Goal: Task Accomplishment & Management: Use online tool/utility

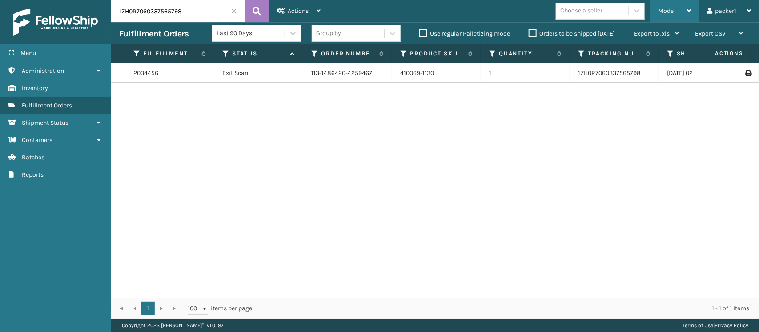
click at [672, 7] on span "Mode" at bounding box center [666, 11] width 16 height 8
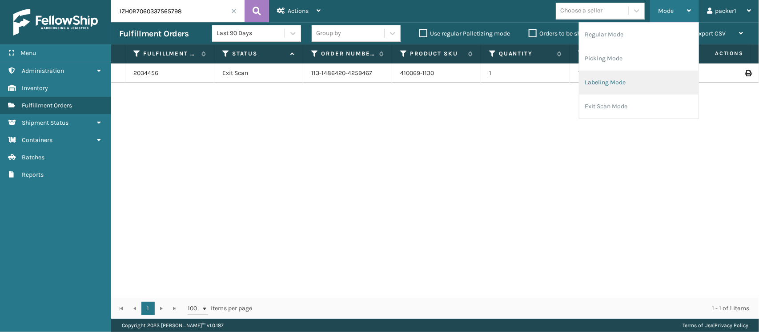
click at [603, 76] on li "Labeling Mode" at bounding box center [638, 83] width 119 height 24
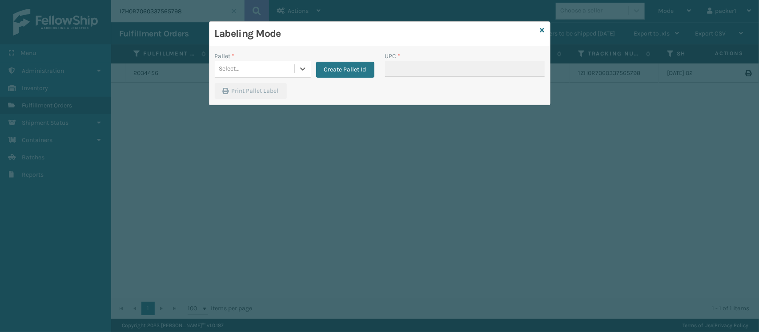
click at [276, 65] on div "Select..." at bounding box center [255, 69] width 80 height 15
click at [334, 66] on button "Create Pallet Id" at bounding box center [345, 70] width 58 height 16
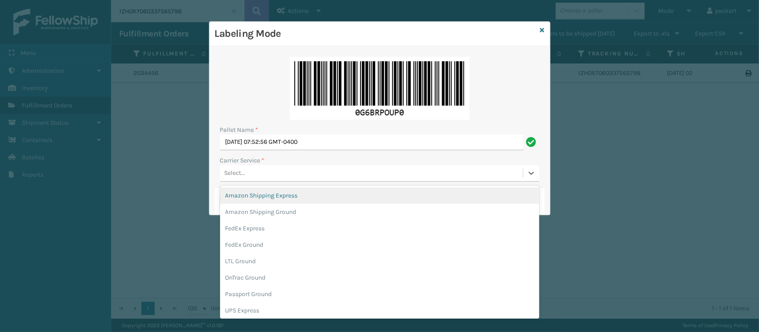
click at [242, 178] on div "Select..." at bounding box center [234, 173] width 21 height 9
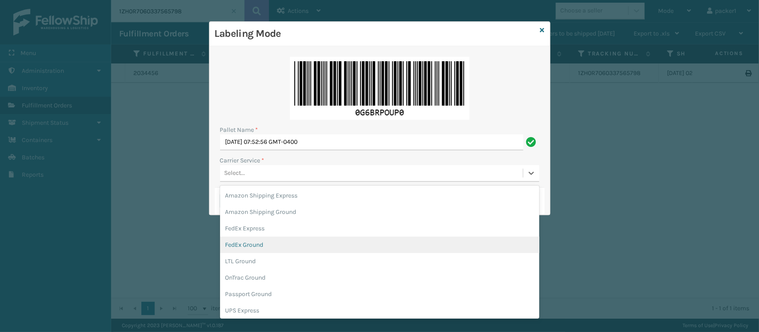
click at [244, 244] on div "FedEx Ground" at bounding box center [379, 245] width 319 height 16
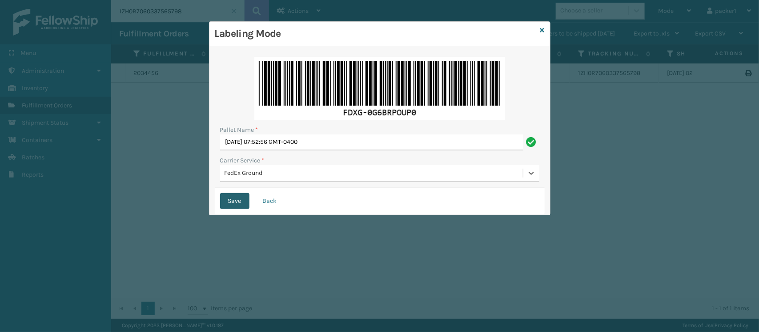
click at [237, 201] on button "Save" at bounding box center [234, 201] width 29 height 16
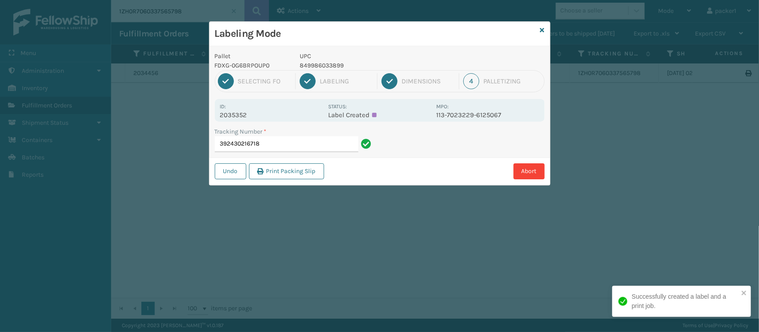
drag, startPoint x: 241, startPoint y: 200, endPoint x: 231, endPoint y: 199, distance: 9.9
click at [231, 199] on div "Labeling Mode Pallet FDXG-0G6BRPOUP0 UPC 849986033899 1 Selecting FO 2 Labeling…" at bounding box center [379, 166] width 759 height 332
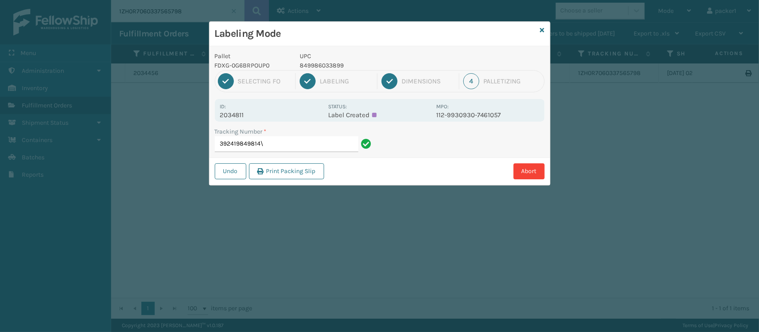
type input "392419849814"
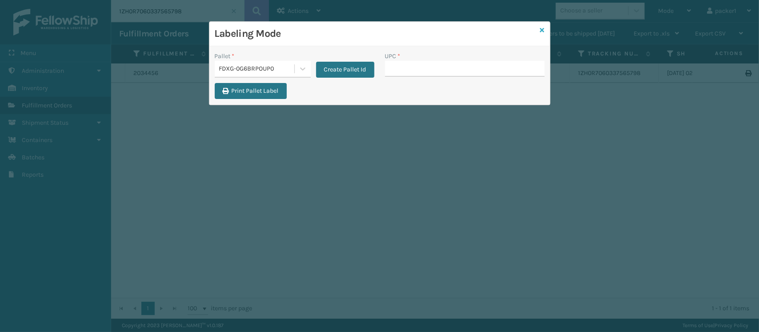
click at [541, 34] on link at bounding box center [542, 30] width 4 height 9
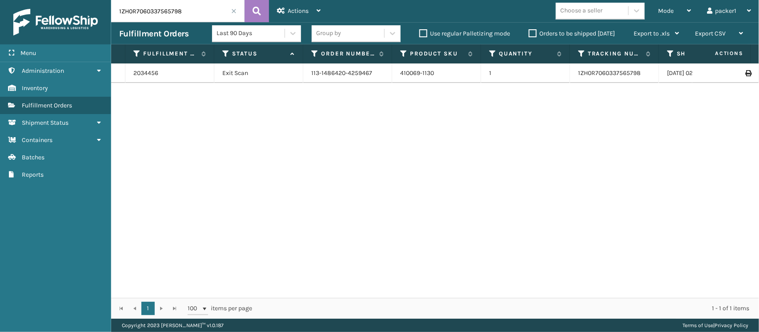
click at [233, 12] on span at bounding box center [233, 10] width 5 height 5
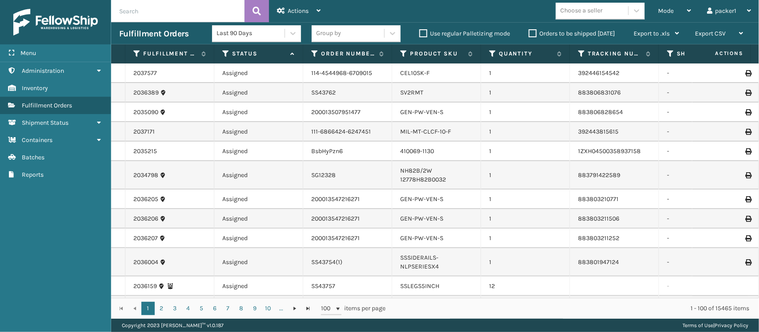
click at [233, 12] on input "text" at bounding box center [177, 11] width 133 height 22
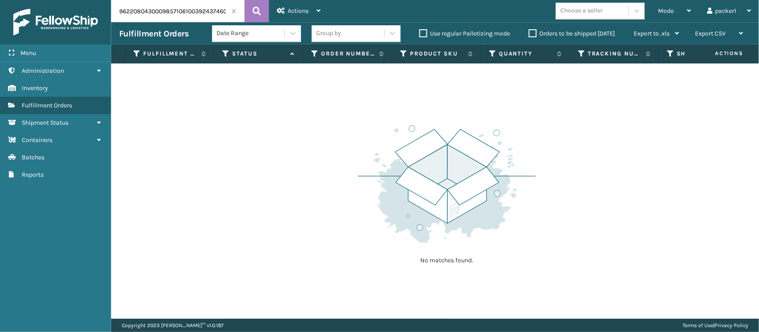
drag, startPoint x: 169, startPoint y: 12, endPoint x: 70, endPoint y: 23, distance: 99.7
click at [70, 0] on div "Menu Administration Inventory Fulfillment Orders Shipment Status Containers Bat…" at bounding box center [379, 0] width 759 height 0
type input "392437460520"
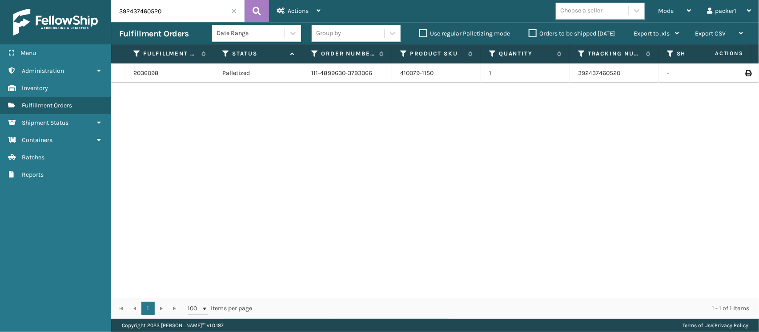
click at [745, 72] on icon at bounding box center [747, 73] width 5 height 6
click at [691, 1] on div "Mode Regular Mode Picking Mode Labeling Mode Exit Scan Mode" at bounding box center [674, 11] width 49 height 22
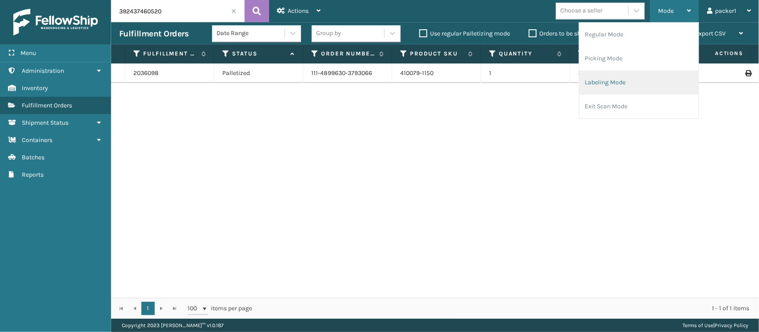
click at [617, 76] on li "Labeling Mode" at bounding box center [638, 83] width 119 height 24
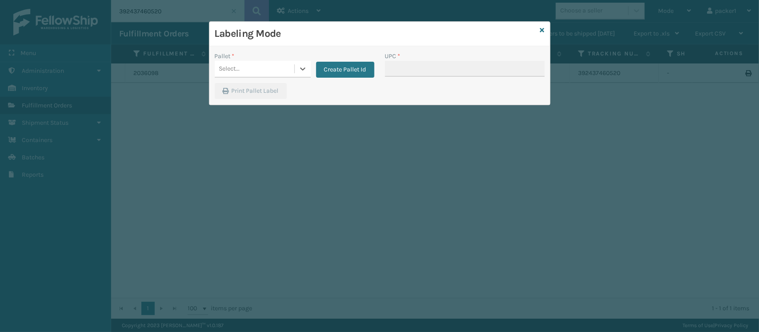
click at [270, 67] on div "Select..." at bounding box center [255, 69] width 80 height 15
click at [265, 92] on div "FDXG-0G6BRPOUP0" at bounding box center [263, 91] width 96 height 16
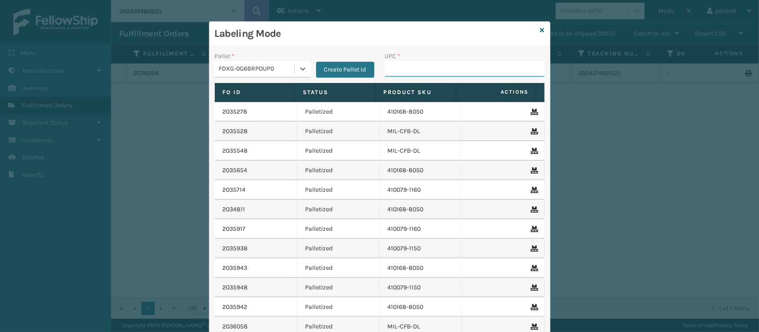
click at [465, 65] on input "UPC *" at bounding box center [465, 69] width 160 height 16
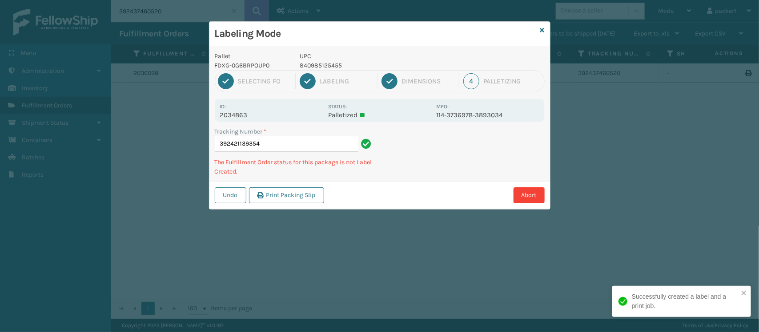
type input "392421139354'"
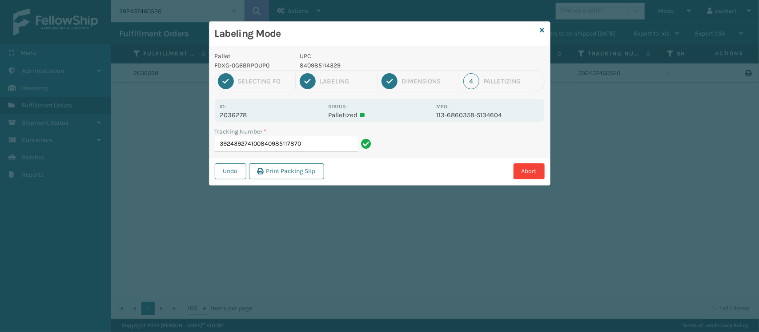
type input "392439274100840985117870"
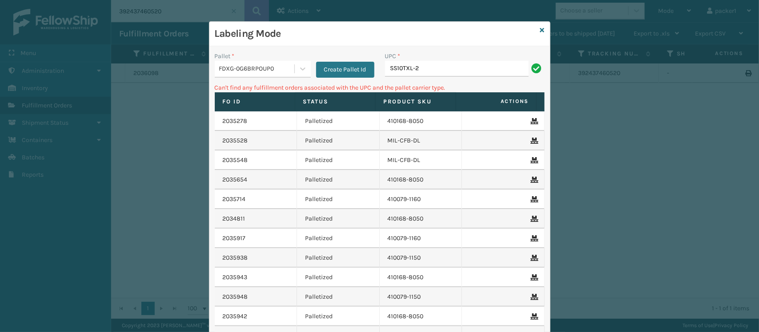
type input "SS10TXL-2"
type input "S"
type input "0"
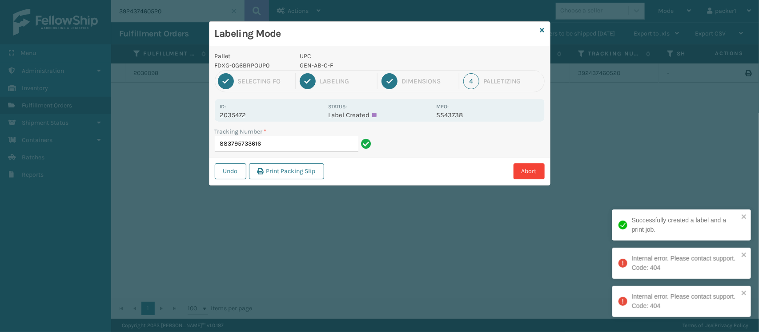
type input "883795733616"
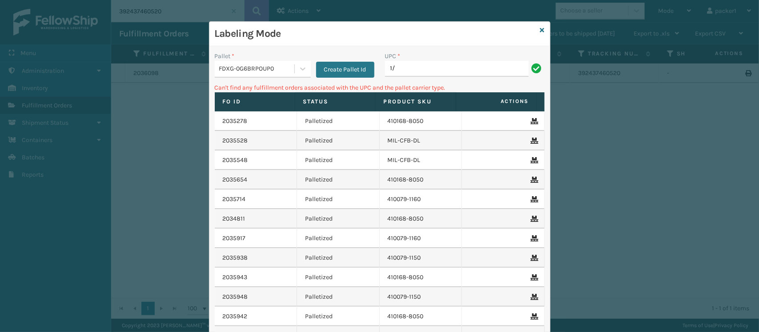
type input "1"
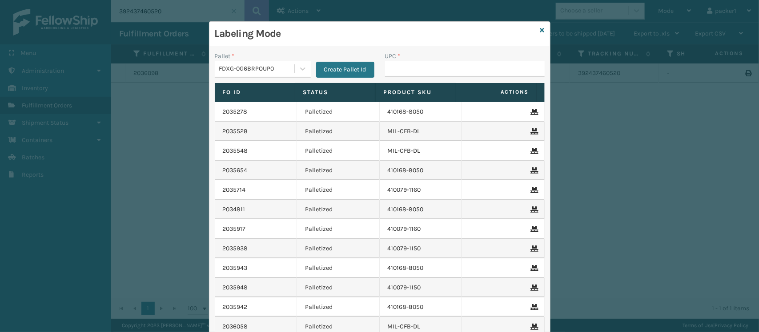
click at [409, 67] on input "UPC *" at bounding box center [465, 69] width 160 height 16
type input "SSLEGS5INCH"
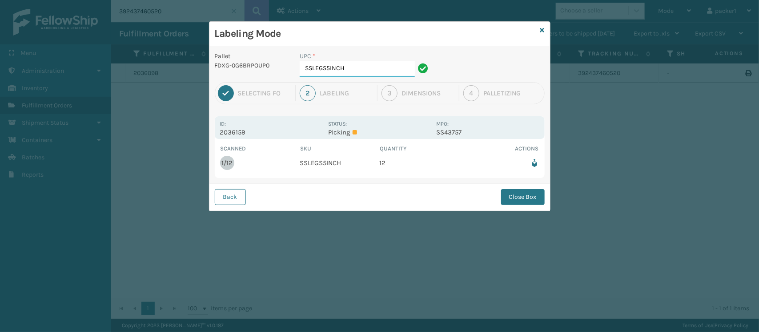
click at [407, 70] on input "SSLEGS5INCH" at bounding box center [356, 69] width 115 height 16
click at [526, 204] on button "Close Box" at bounding box center [523, 197] width 44 height 16
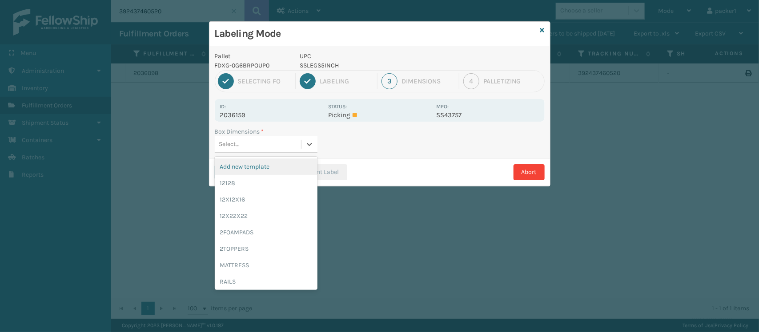
click at [276, 140] on div "Select..." at bounding box center [258, 144] width 86 height 15
click at [259, 181] on div "12128" at bounding box center [266, 183] width 103 height 16
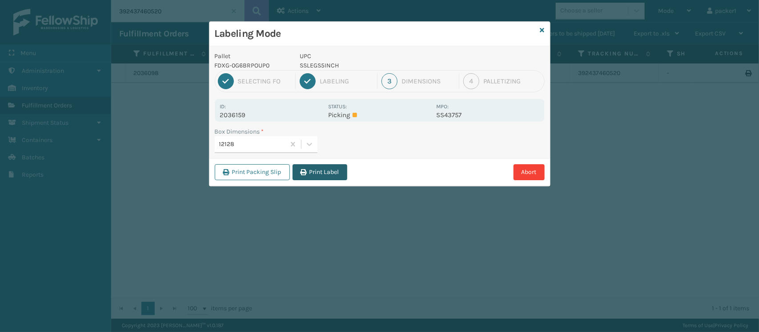
click at [300, 176] on button "Print Label" at bounding box center [319, 172] width 55 height 16
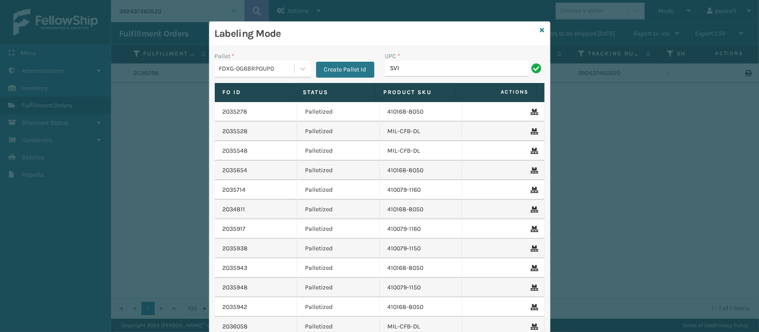
type input "sv1rmt"
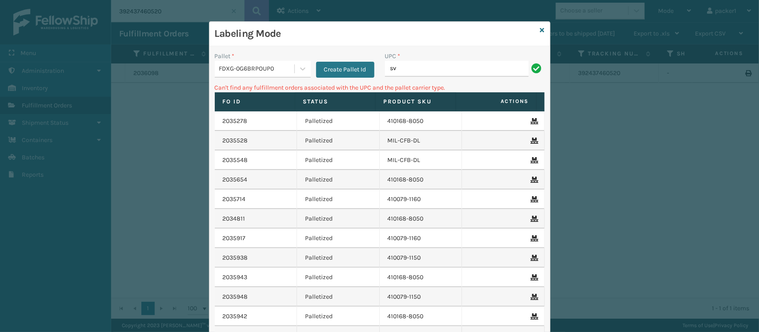
type input "sv2rmt"
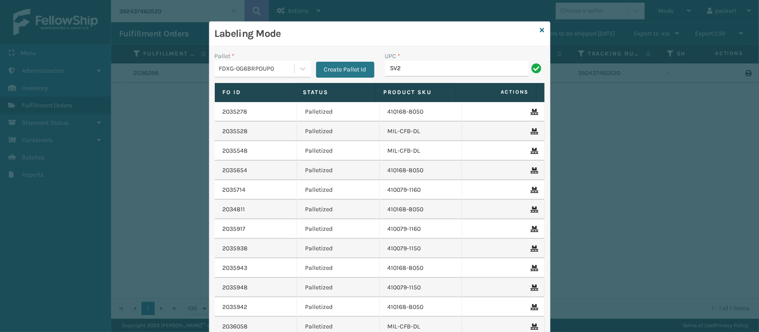
type input "sv2rmt"
type input "SV3RMT"
type input "GEN-MPT-T-TC-W"
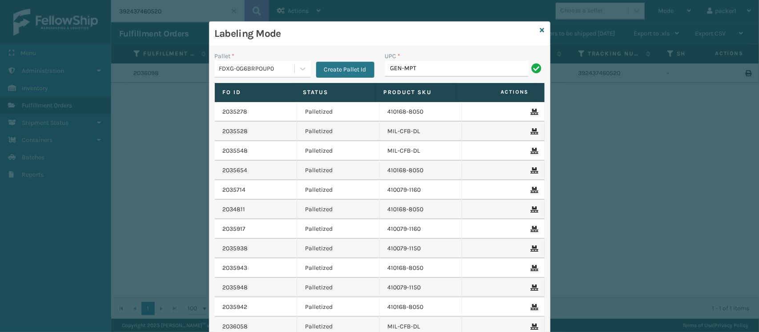
type input "GEN-MPT-T-TC-W"
type input "GEN-HBBRKT-EK-C-H-B-A"
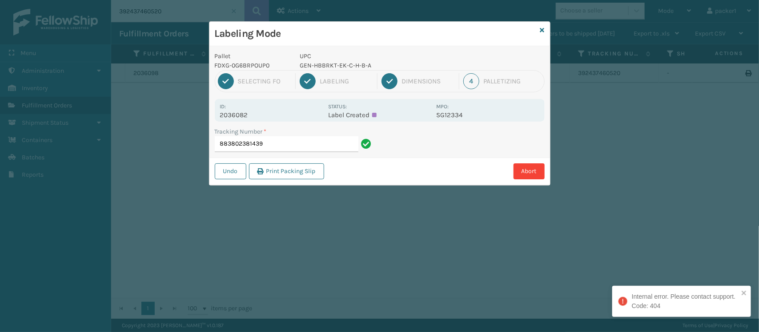
type input "883802381439"
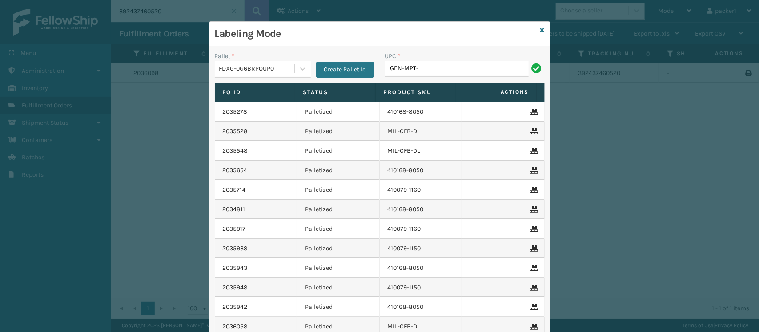
type input "GEN-MPT-K-TC-W"
type input "nefhbbrkt"
type input "SSSIDERAILS-NLPSERIESX4"
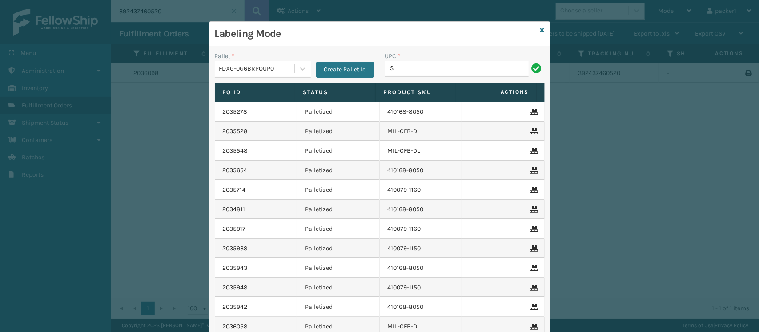
type input "SSSIDERAILS-NLPSERIESX4"
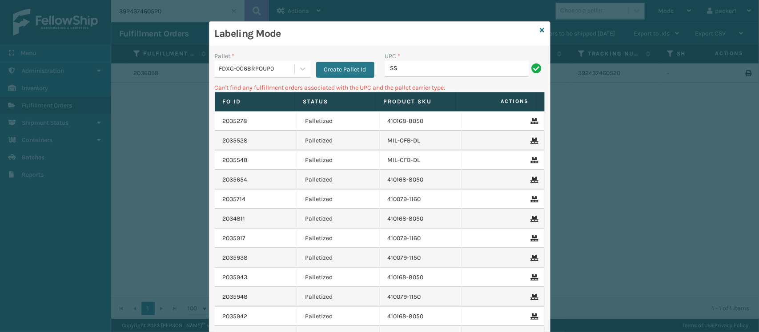
type input "S"
type input "GEN-PW-VEN-S"
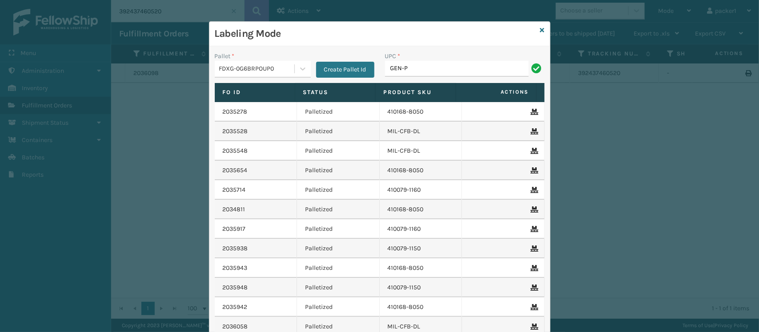
type input "GEN-PW-VEN-S"
type input "gen-pw-ven-qn"
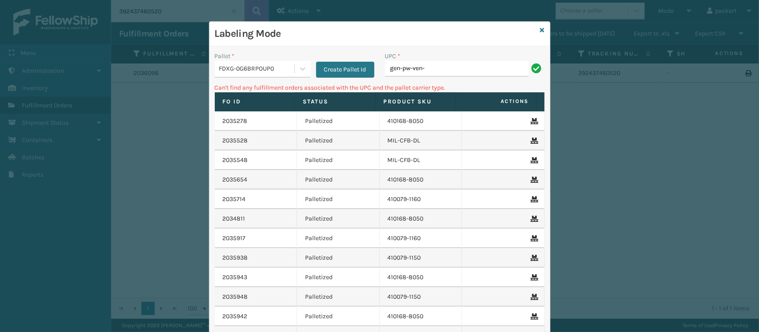
type input "GEN-PW-VEN-S"
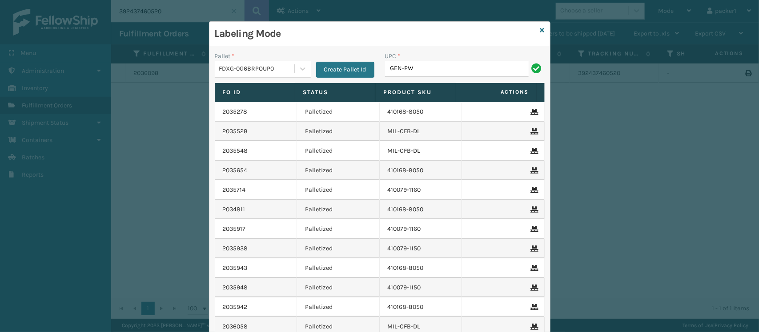
type input "GEN-PW-VEN-S"
